Goal: Transaction & Acquisition: Book appointment/travel/reservation

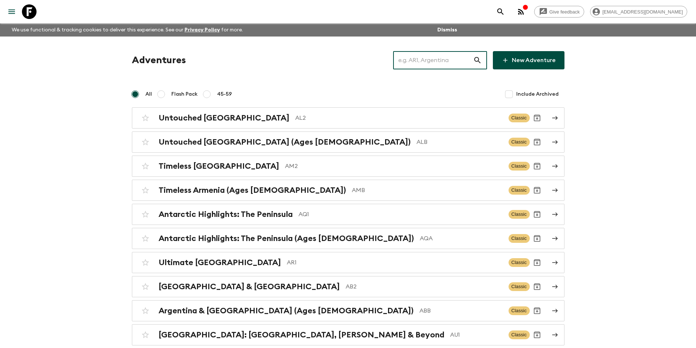
click at [423, 67] on input "text" at bounding box center [433, 60] width 80 height 20
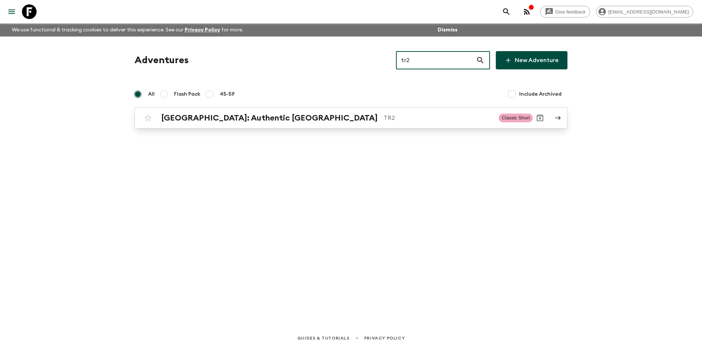
type input "tr2"
click at [344, 128] on link "[GEOGRAPHIC_DATA]: Authentic Istanbul TR2 Classic Short" at bounding box center [351, 117] width 433 height 21
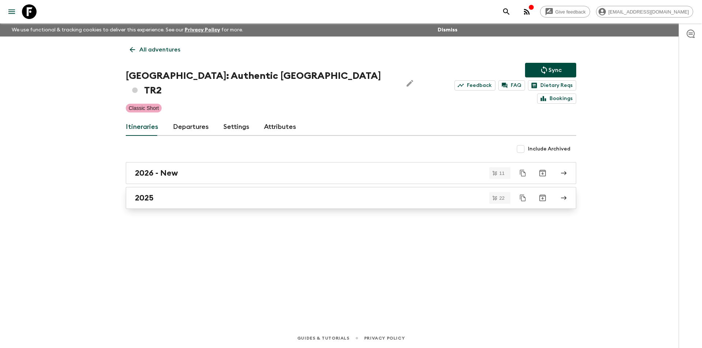
click at [218, 192] on link "2025" at bounding box center [351, 198] width 450 height 22
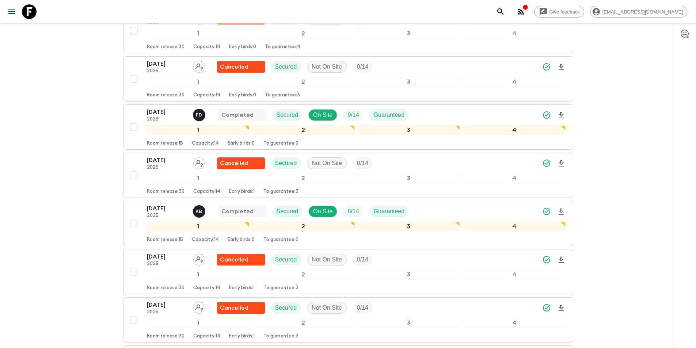
scroll to position [914, 0]
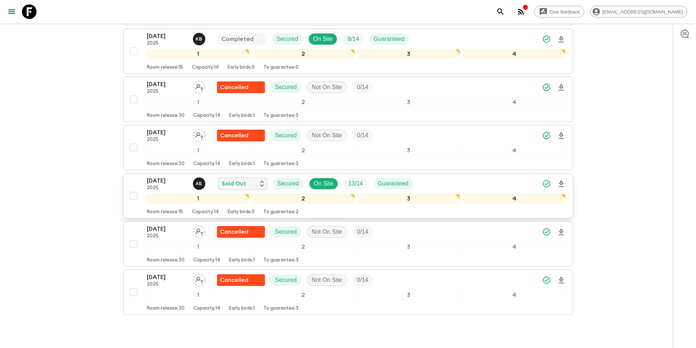
click at [170, 185] on p "2025" at bounding box center [167, 188] width 40 height 6
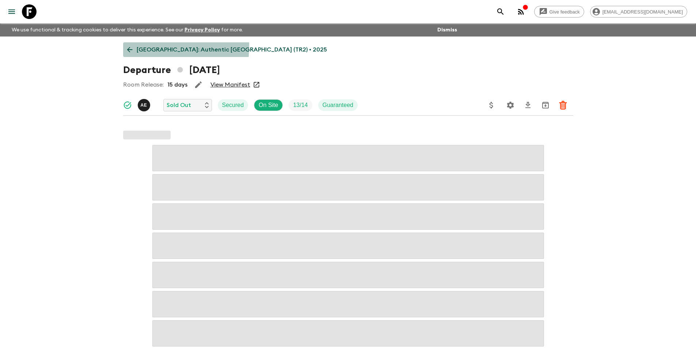
click at [129, 46] on icon at bounding box center [130, 50] width 8 height 8
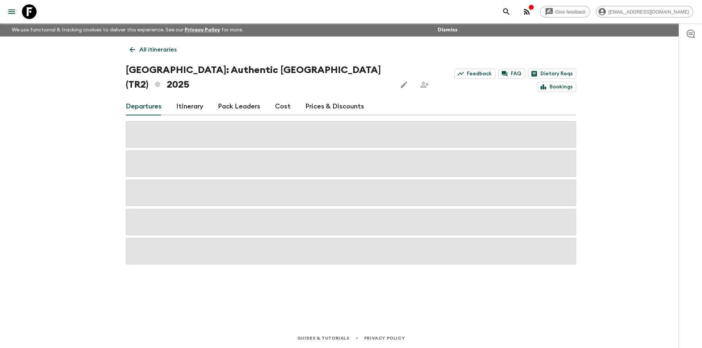
click at [275, 98] on link "Cost" at bounding box center [283, 107] width 16 height 18
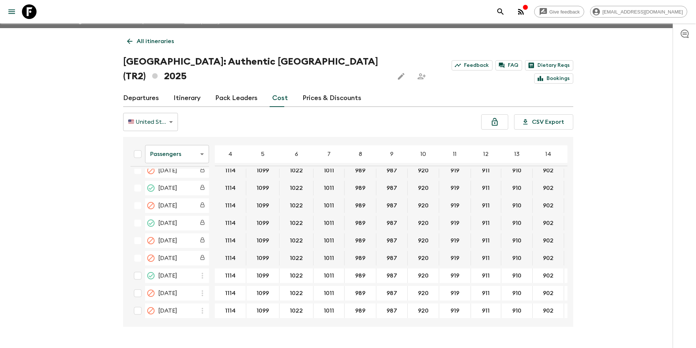
scroll to position [13, 0]
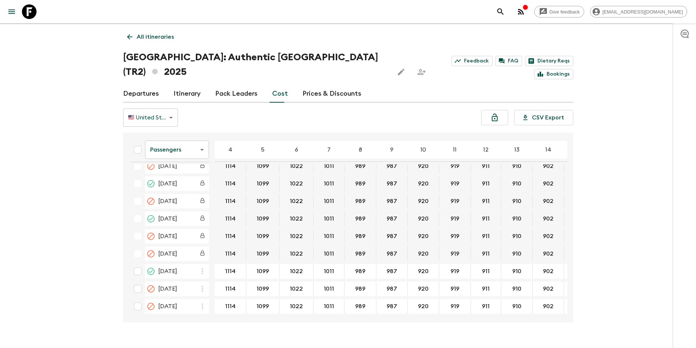
click at [167, 131] on body "Give feedback [EMAIL_ADDRESS][DOMAIN_NAME] We use functional & tracking cookies…" at bounding box center [348, 175] width 696 height 376
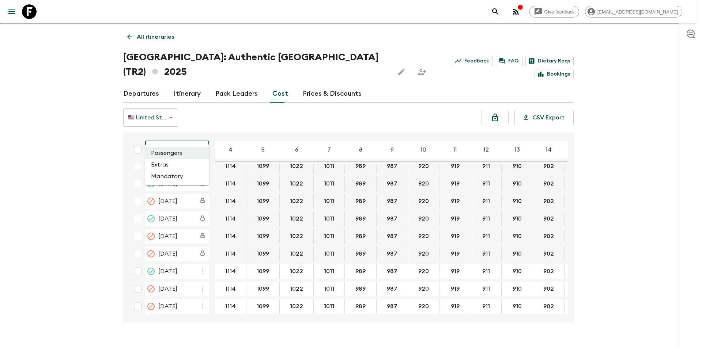
click at [188, 163] on li "Extras" at bounding box center [177, 165] width 64 height 12
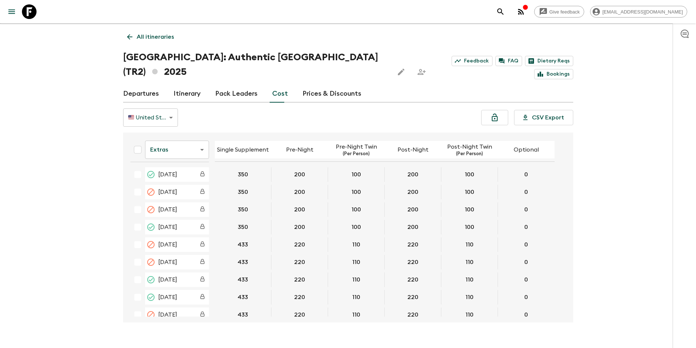
scroll to position [237, 0]
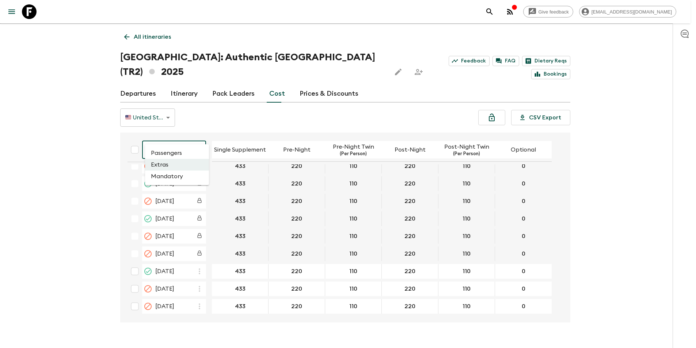
click at [200, 139] on body "Give feedback [EMAIL_ADDRESS][DOMAIN_NAME] We use functional & tracking cookies…" at bounding box center [348, 175] width 696 height 376
click at [184, 174] on li "Mandatory" at bounding box center [177, 177] width 64 height 12
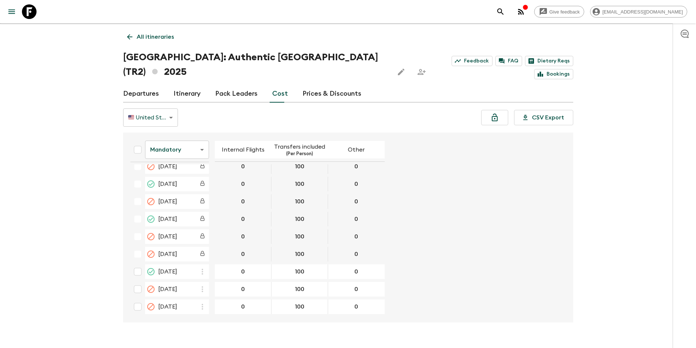
scroll to position [237, 0]
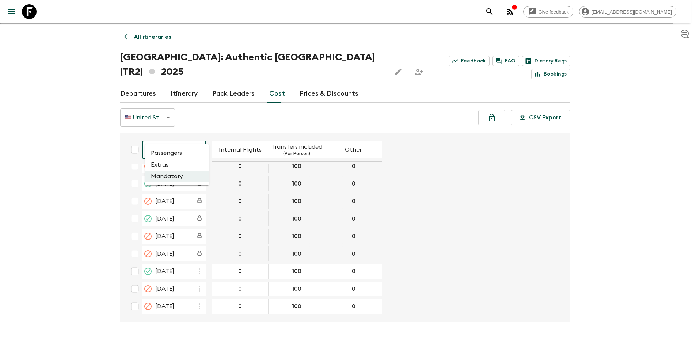
click at [204, 136] on body "Give feedback [EMAIL_ADDRESS][DOMAIN_NAME] We use functional & tracking cookies…" at bounding box center [348, 175] width 696 height 376
click at [177, 152] on li "Passengers" at bounding box center [177, 153] width 64 height 12
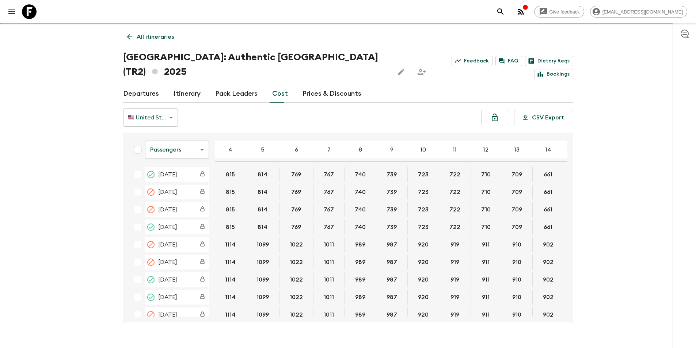
scroll to position [239, 0]
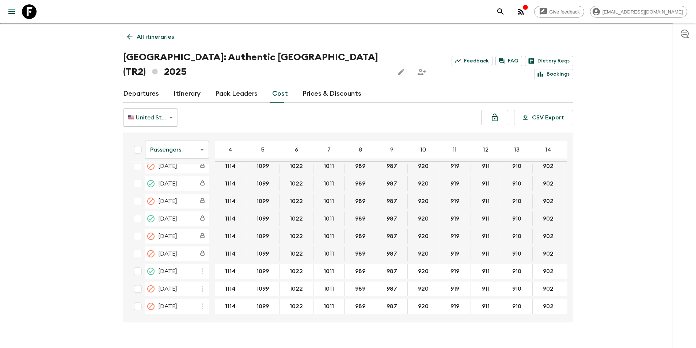
click at [185, 135] on body "Give feedback [EMAIL_ADDRESS][DOMAIN_NAME] We use functional & tracking cookies…" at bounding box center [348, 175] width 696 height 376
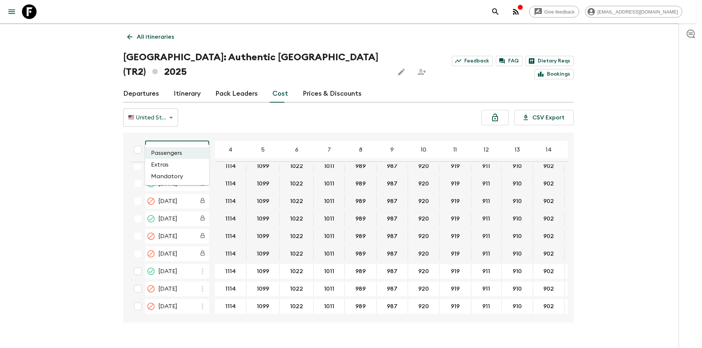
click at [187, 166] on li "Extras" at bounding box center [177, 165] width 64 height 12
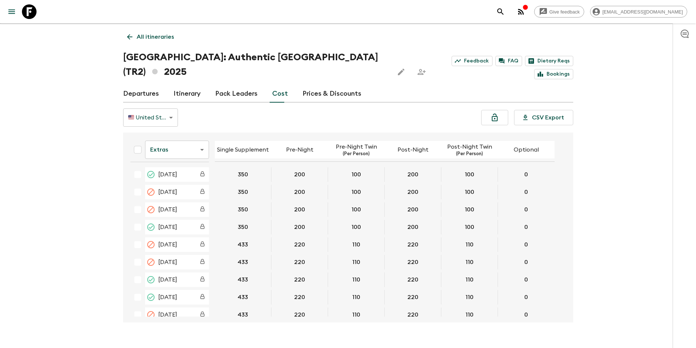
scroll to position [237, 0]
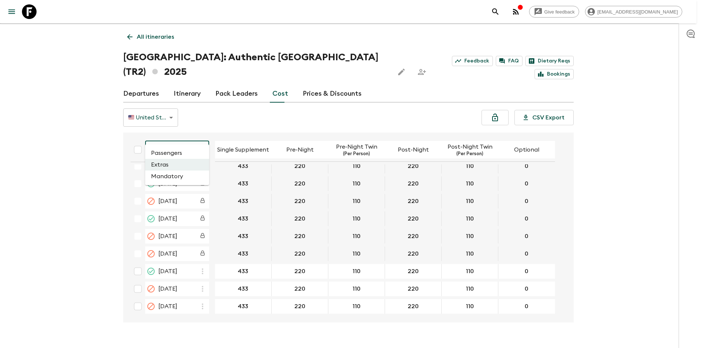
click at [185, 133] on body "Give feedback [EMAIL_ADDRESS][DOMAIN_NAME] We use functional & tracking cookies…" at bounding box center [351, 175] width 702 height 376
click at [177, 160] on li "Extras" at bounding box center [177, 165] width 64 height 12
click at [185, 144] on body "Give feedback [EMAIL_ADDRESS][DOMAIN_NAME] We use functional & tracking cookies…" at bounding box center [348, 175] width 696 height 376
click at [182, 154] on li "Passengers" at bounding box center [177, 153] width 64 height 12
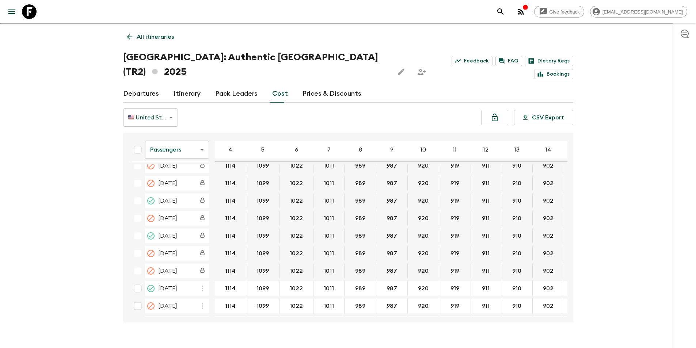
scroll to position [239, 0]
click at [174, 131] on body "Give feedback [EMAIL_ADDRESS][DOMAIN_NAME] We use functional & tracking cookies…" at bounding box center [348, 175] width 696 height 376
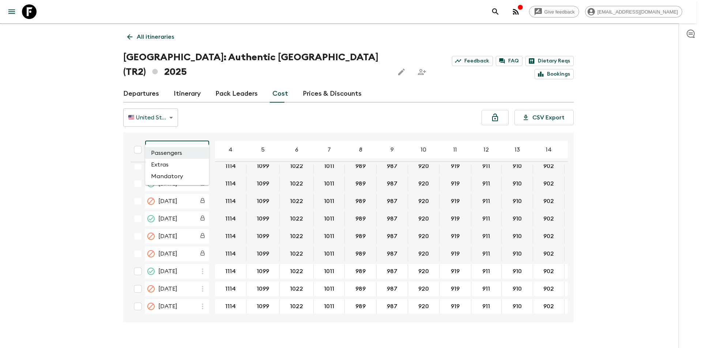
click at [177, 164] on li "Extras" at bounding box center [177, 165] width 64 height 12
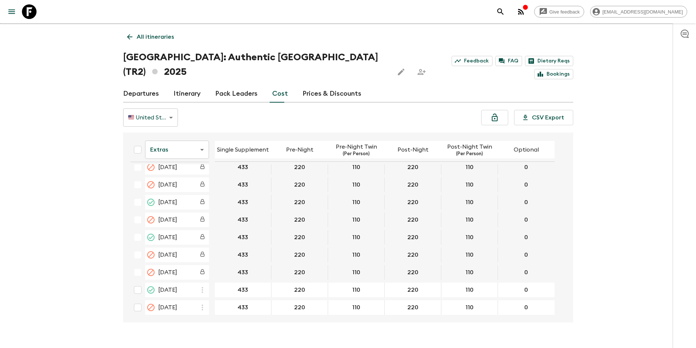
scroll to position [237, 0]
